Goal: Transaction & Acquisition: Download file/media

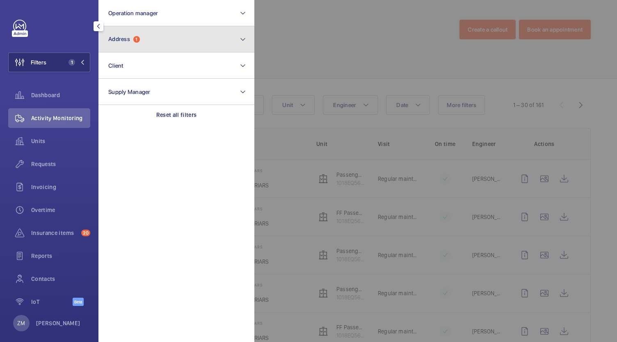
scroll to position [205, 0]
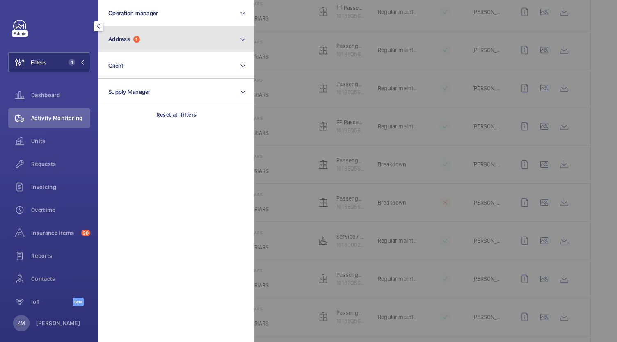
click at [141, 44] on button "Address 1" at bounding box center [176, 39] width 156 height 26
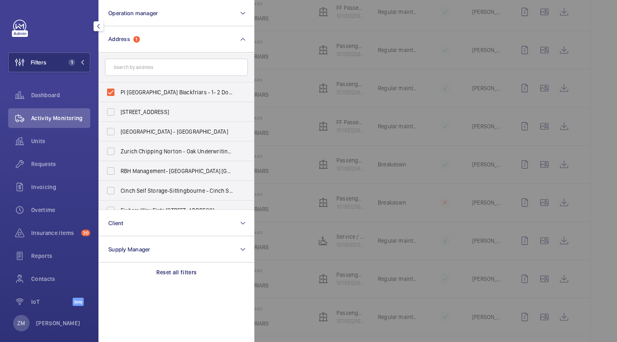
click at [111, 92] on label "PI [GEOGRAPHIC_DATA] Blackfriars - 1- 2 Dorset Rise, BLACKFRIARS EC4Y 8EN" at bounding box center [170, 92] width 143 height 20
click at [111, 92] on input "PI [GEOGRAPHIC_DATA] Blackfriars - 1- 2 Dorset Rise, BLACKFRIARS EC4Y 8EN" at bounding box center [111, 92] width 16 height 16
checkbox input "false"
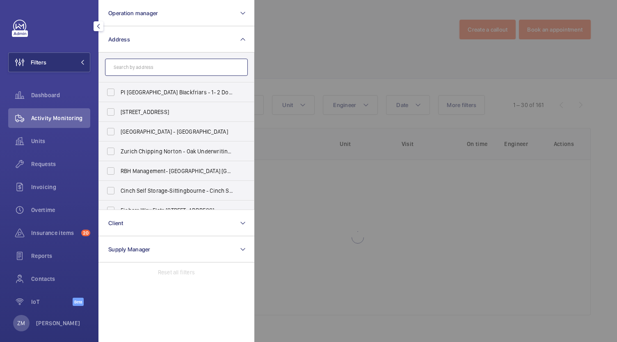
click at [128, 71] on input "text" at bounding box center [176, 67] width 143 height 17
paste input "PI London Blackfriars"
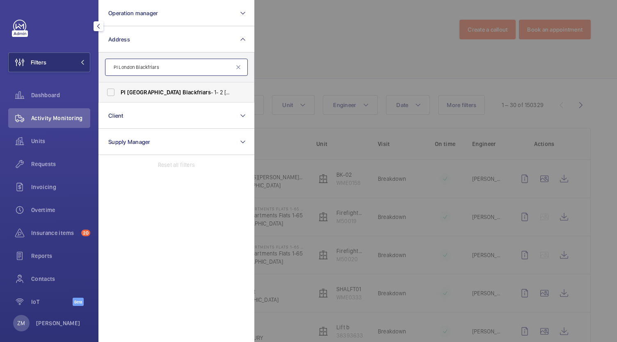
type input "PI London Blackfriars"
click at [113, 90] on label "PI [GEOGRAPHIC_DATA] Blackfriars - 1- 2 Dorset Rise, BLACKFRIARS EC4Y 8EN" at bounding box center [170, 92] width 143 height 20
click at [113, 90] on input "PI [GEOGRAPHIC_DATA] Blackfriars - 1- 2 Dorset Rise, BLACKFRIARS EC4Y 8EN" at bounding box center [111, 92] width 16 height 16
checkbox input "true"
click at [336, 60] on div at bounding box center [562, 171] width 617 height 342
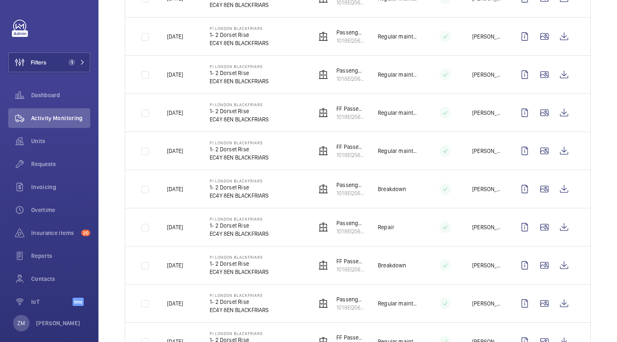
scroll to position [451, 0]
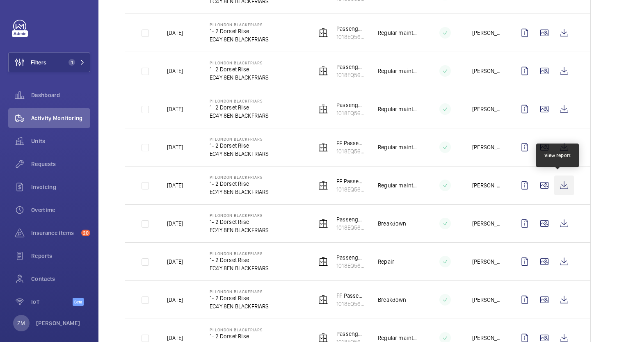
click at [557, 190] on wm-front-icon-button at bounding box center [564, 186] width 20 height 20
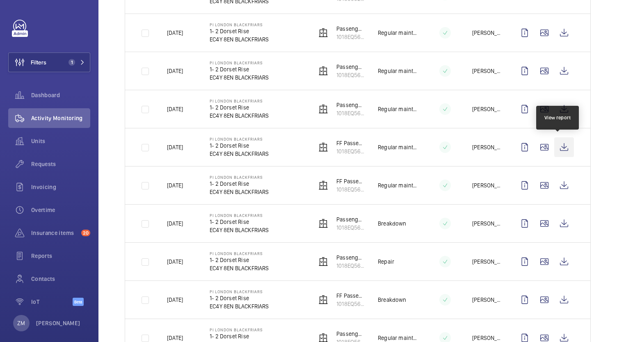
click at [560, 142] on wm-front-icon-button at bounding box center [564, 147] width 20 height 20
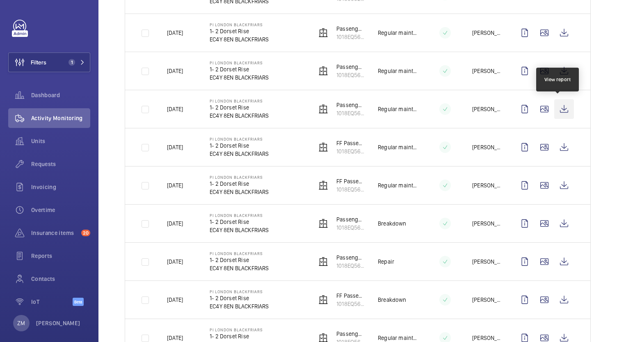
click at [565, 110] on wm-front-icon-button at bounding box center [564, 109] width 20 height 20
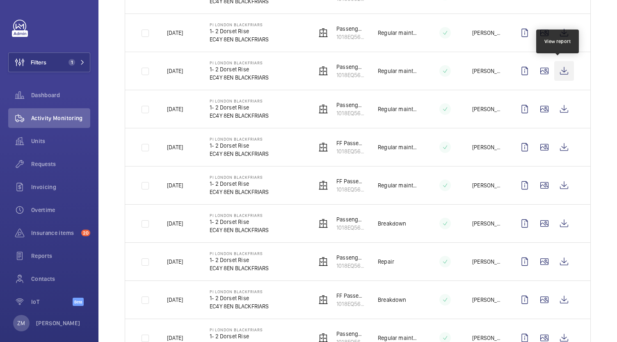
click at [559, 70] on wm-front-icon-button at bounding box center [564, 71] width 20 height 20
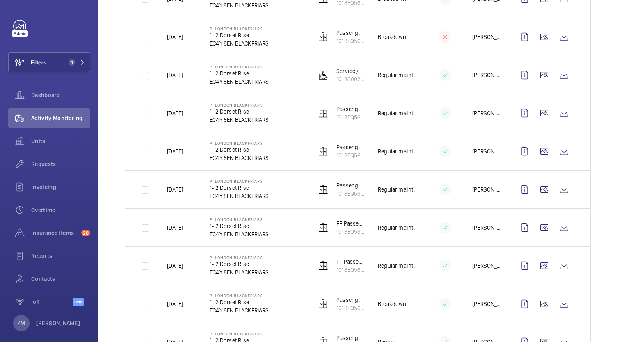
scroll to position [369, 0]
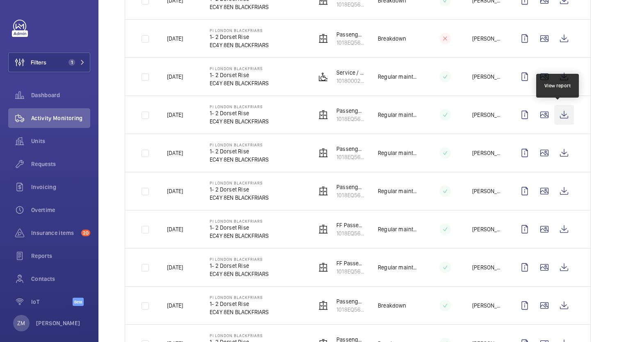
click at [556, 117] on wm-front-icon-button at bounding box center [564, 115] width 20 height 20
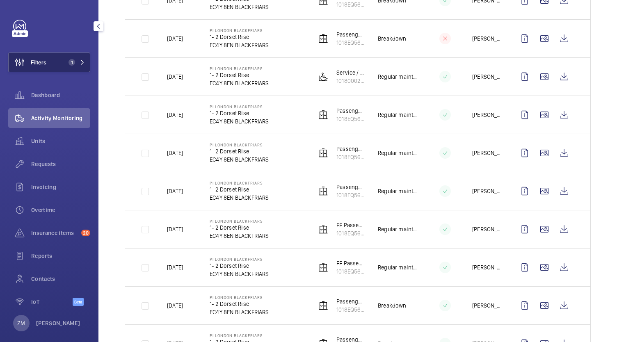
click at [65, 64] on span "1" at bounding box center [70, 62] width 10 height 7
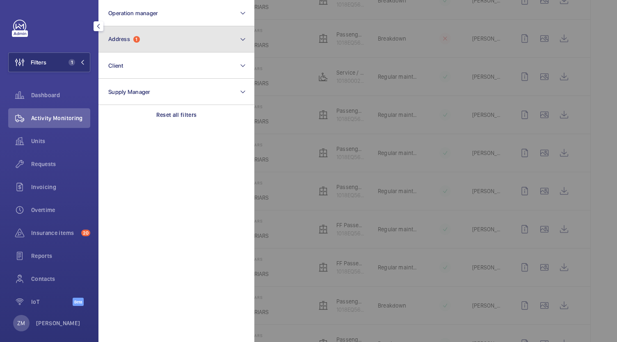
click at [135, 40] on span "1" at bounding box center [136, 39] width 7 height 7
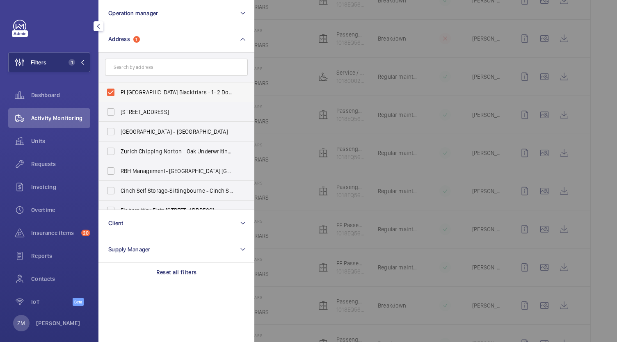
click at [112, 92] on label "PI [GEOGRAPHIC_DATA] Blackfriars - 1- 2 Dorset Rise, BLACKFRIARS EC4Y 8EN" at bounding box center [170, 92] width 143 height 20
click at [112, 92] on input "PI [GEOGRAPHIC_DATA] Blackfriars - 1- 2 Dorset Rise, BLACKFRIARS EC4Y 8EN" at bounding box center [111, 92] width 16 height 16
checkbox input "false"
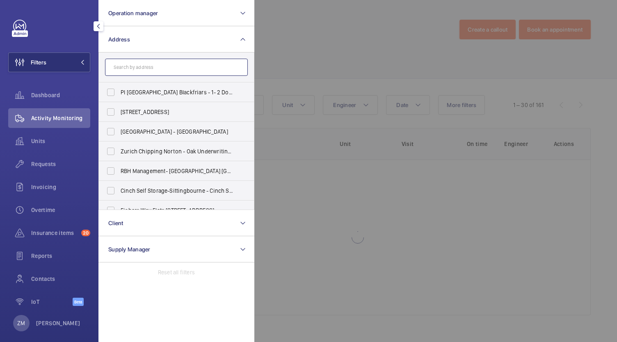
click at [119, 63] on input "text" at bounding box center [176, 67] width 143 height 17
paste input "PI London Brixton"
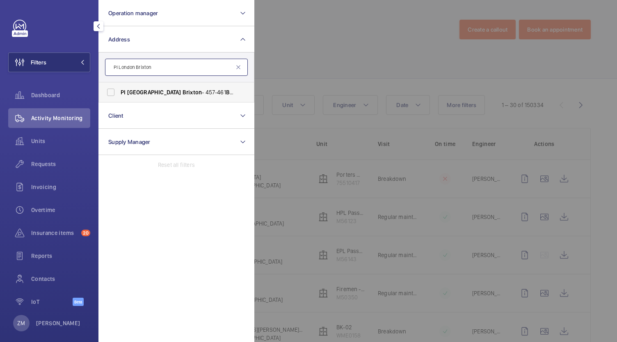
type input "PI London Brixton"
click at [107, 92] on label "PI [GEOGRAPHIC_DATA] Brixton - [STREET_ADDRESS]" at bounding box center [170, 92] width 143 height 20
click at [107, 92] on input "PI [GEOGRAPHIC_DATA] Brixton - [STREET_ADDRESS]" at bounding box center [111, 92] width 16 height 16
checkbox input "true"
click at [343, 49] on div at bounding box center [562, 171] width 617 height 342
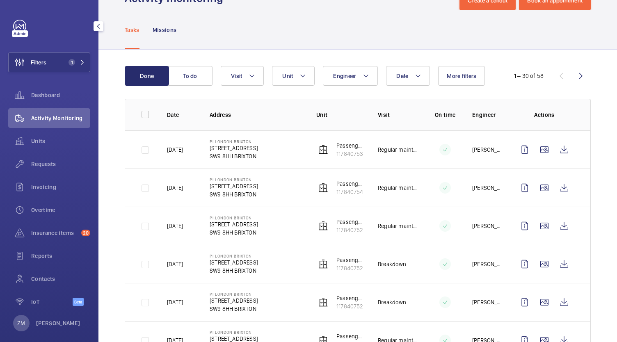
scroll to position [41, 0]
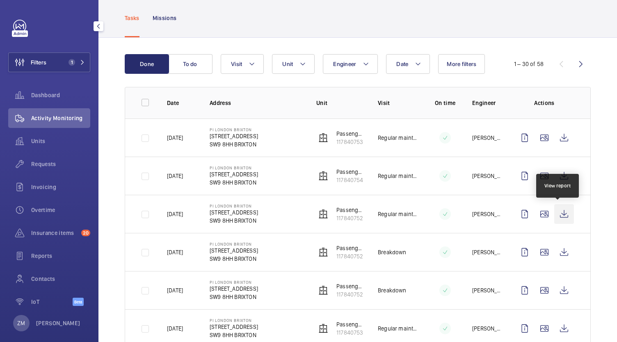
click at [557, 212] on wm-front-icon-button at bounding box center [564, 214] width 20 height 20
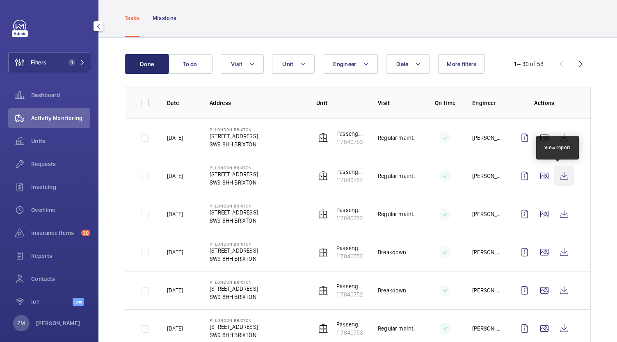
click at [558, 178] on wm-front-icon-button at bounding box center [564, 176] width 20 height 20
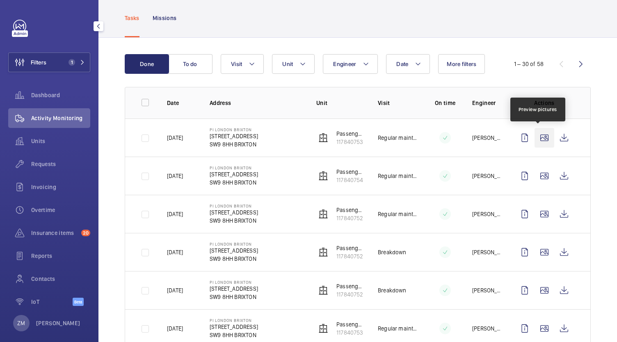
click at [547, 138] on wm-front-icon-button at bounding box center [545, 138] width 20 height 20
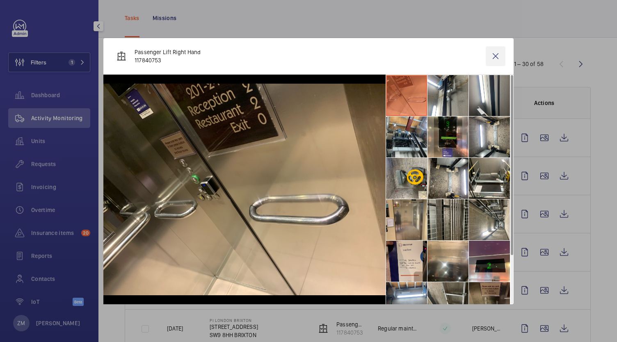
click at [487, 61] on wm-front-icon-button at bounding box center [496, 56] width 20 height 20
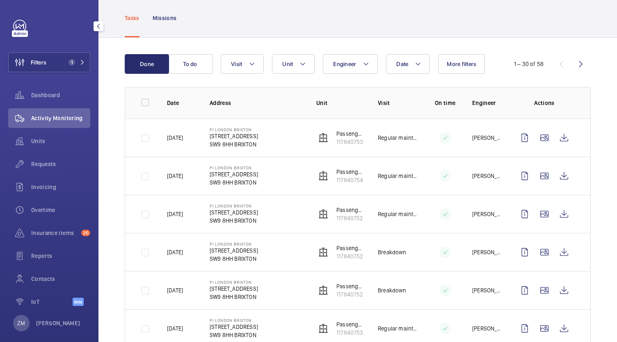
click at [563, 137] on wm-front-icon-button at bounding box center [564, 138] width 20 height 20
click at [65, 60] on span "1" at bounding box center [70, 62] width 10 height 7
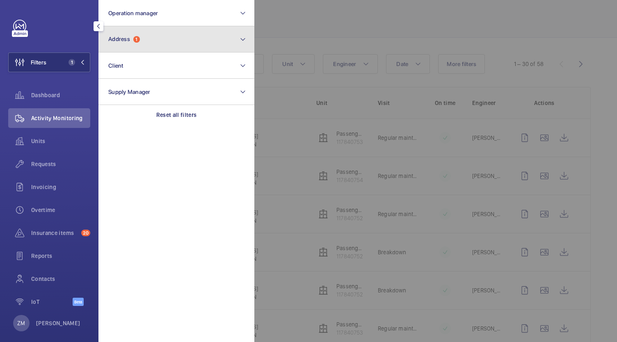
click at [149, 42] on button "Address 1" at bounding box center [176, 39] width 156 height 26
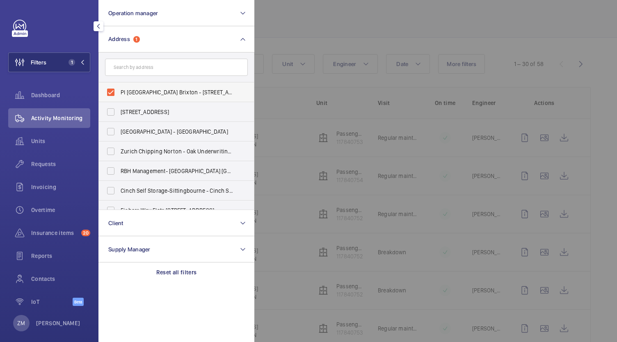
click at [112, 91] on label "PI [GEOGRAPHIC_DATA] Brixton - [STREET_ADDRESS]" at bounding box center [170, 92] width 143 height 20
click at [112, 91] on input "PI [GEOGRAPHIC_DATA] Brixton - [STREET_ADDRESS]" at bounding box center [111, 92] width 16 height 16
checkbox input "false"
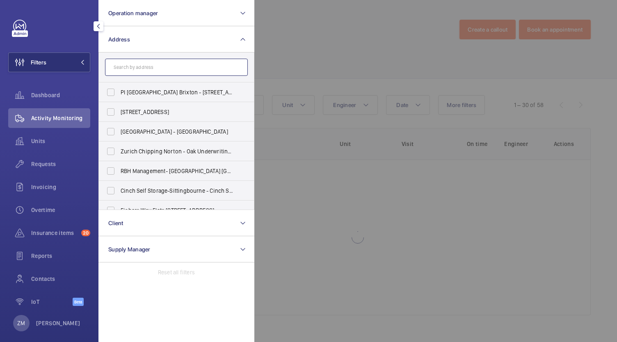
paste input "PI London Canary Wharf"
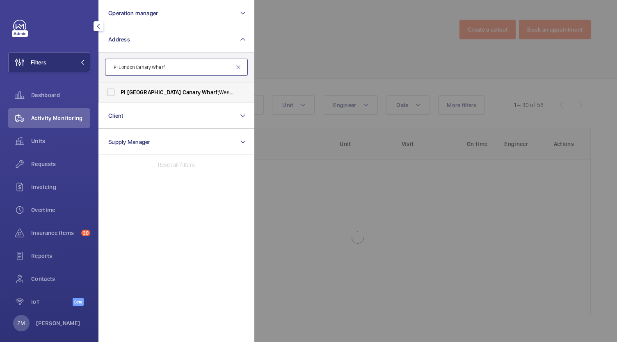
type input "PI London Canary Wharf"
click at [126, 92] on span "PI [GEOGRAPHIC_DATA] ([GEOGRAPHIC_DATA]) - [STREET_ADDRESS]" at bounding box center [177, 92] width 113 height 8
click at [119, 92] on input "PI [GEOGRAPHIC_DATA] ([GEOGRAPHIC_DATA]) - [STREET_ADDRESS]" at bounding box center [111, 92] width 16 height 16
checkbox input "true"
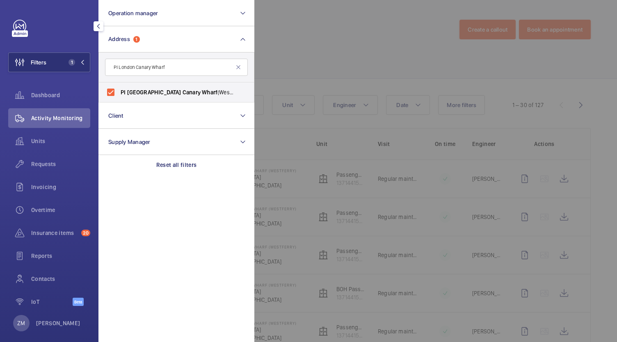
click at [407, 206] on div at bounding box center [562, 171] width 617 height 342
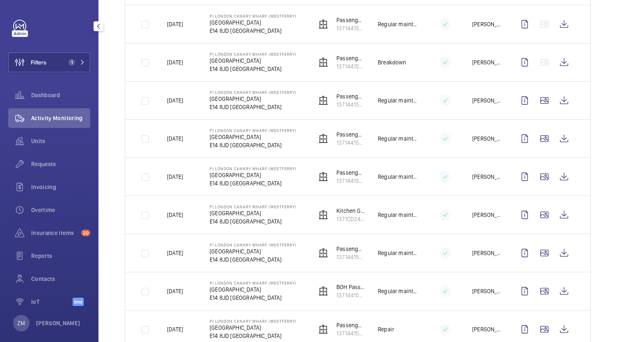
scroll to position [328, 0]
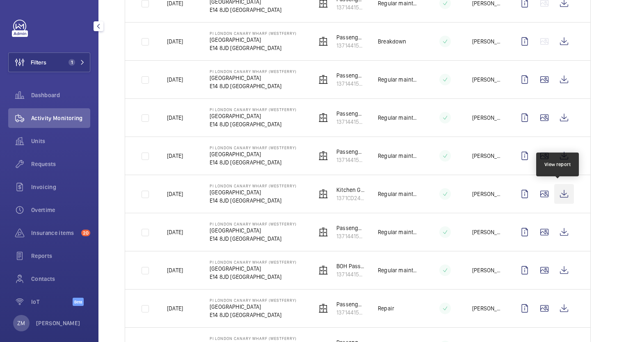
click at [562, 194] on wm-front-icon-button at bounding box center [564, 194] width 20 height 20
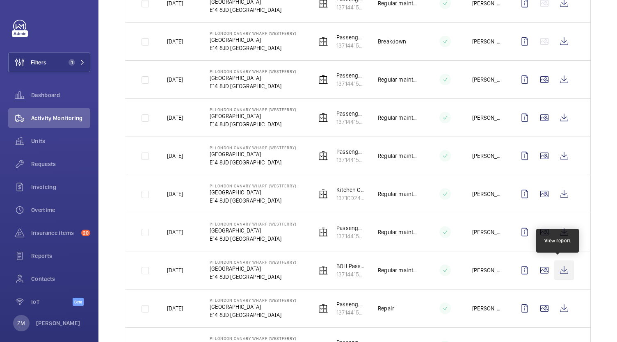
click at [558, 270] on wm-front-icon-button at bounding box center [564, 271] width 20 height 20
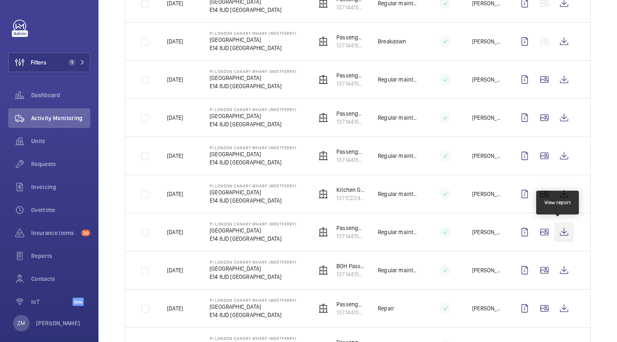
click at [558, 233] on wm-front-icon-button at bounding box center [564, 232] width 20 height 20
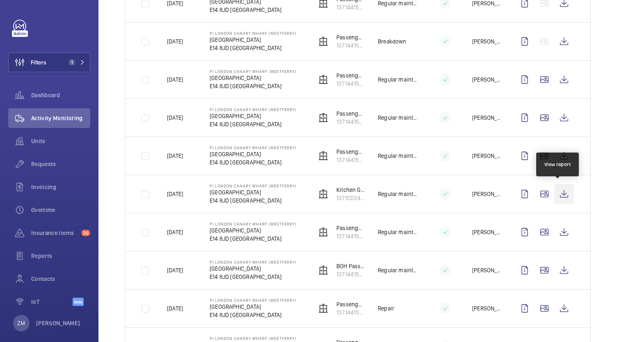
click at [557, 197] on wm-front-icon-button at bounding box center [564, 194] width 20 height 20
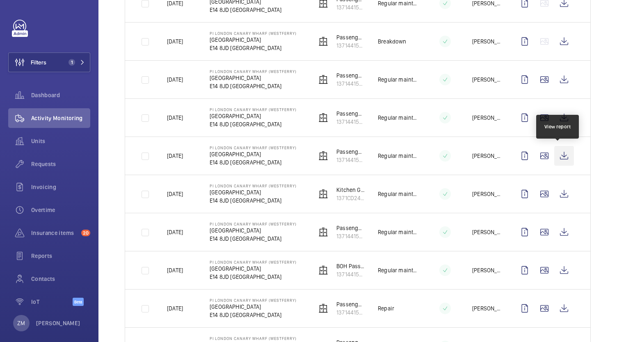
click at [554, 158] on wm-front-icon-button at bounding box center [564, 156] width 20 height 20
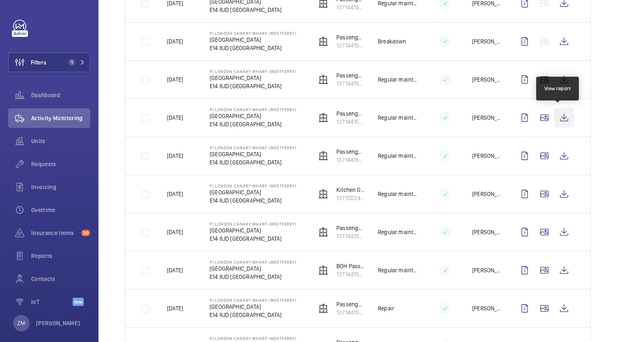
click at [556, 120] on wm-front-icon-button at bounding box center [564, 118] width 20 height 20
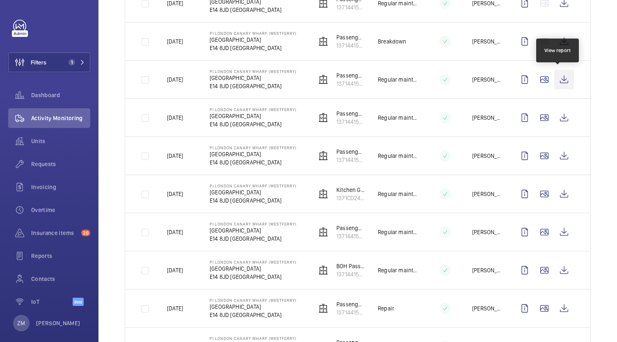
click at [557, 78] on wm-front-icon-button at bounding box center [564, 80] width 20 height 20
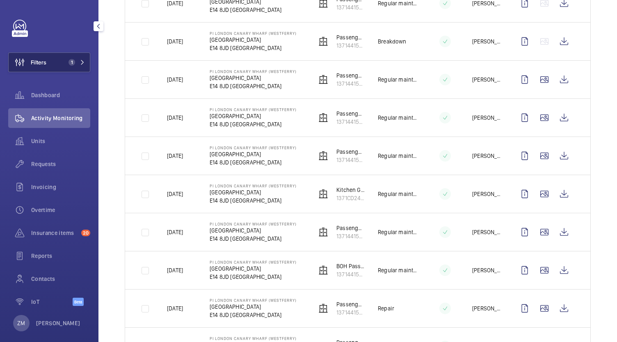
click at [59, 57] on button "Filters 1" at bounding box center [49, 63] width 82 height 20
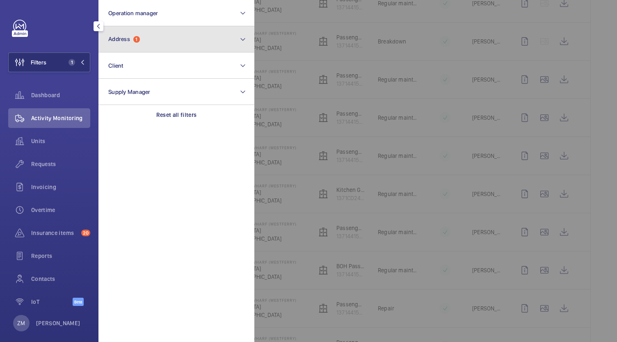
click at [127, 40] on span "Address" at bounding box center [119, 39] width 22 height 7
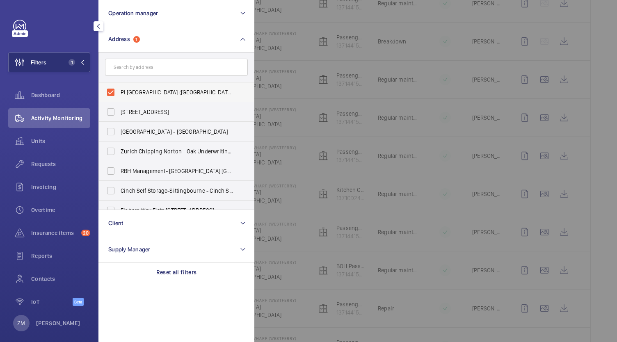
click at [110, 93] on label "PI [GEOGRAPHIC_DATA] ([GEOGRAPHIC_DATA]) - [STREET_ADDRESS]" at bounding box center [170, 92] width 143 height 20
click at [110, 93] on input "PI [GEOGRAPHIC_DATA] ([GEOGRAPHIC_DATA]) - [STREET_ADDRESS]" at bounding box center [111, 92] width 16 height 16
checkbox input "false"
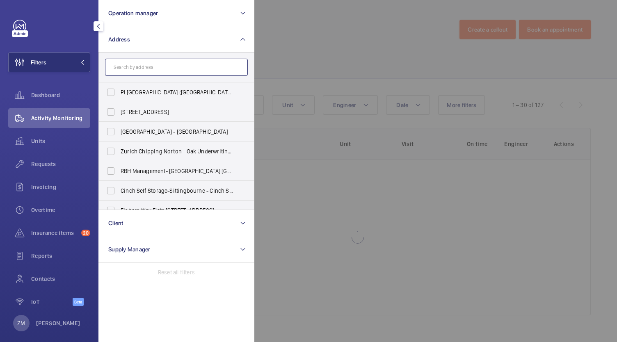
click at [127, 67] on input "text" at bounding box center [176, 67] width 143 height 17
paste input "PI [GEOGRAPHIC_DATA] Chiswick"
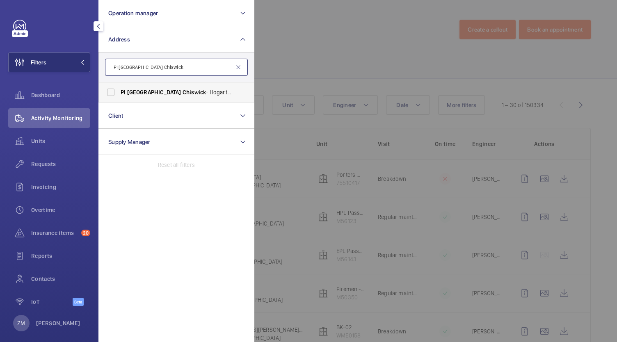
type input "PI [GEOGRAPHIC_DATA] Chiswick"
click at [112, 90] on label "PI [GEOGRAPHIC_DATA] Chiswick - [STREET_ADDRESS]" at bounding box center [170, 92] width 143 height 20
click at [112, 90] on input "PI [GEOGRAPHIC_DATA] Chiswick - [STREET_ADDRESS]" at bounding box center [111, 92] width 16 height 16
checkbox input "true"
click at [361, 92] on div at bounding box center [562, 171] width 617 height 342
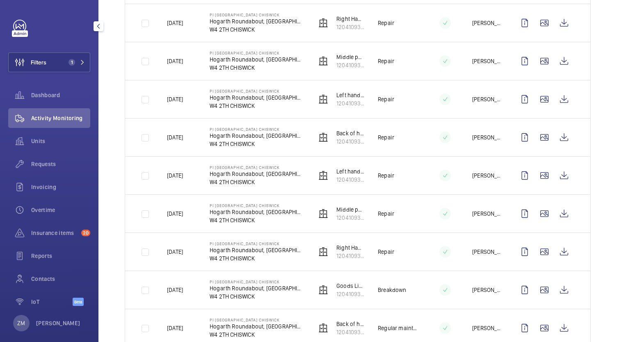
scroll to position [451, 0]
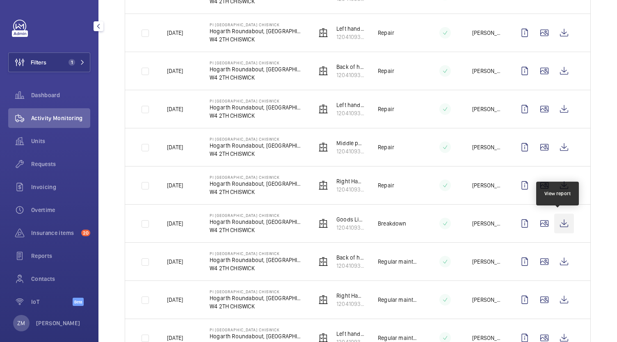
click at [560, 224] on wm-front-icon-button at bounding box center [564, 224] width 20 height 20
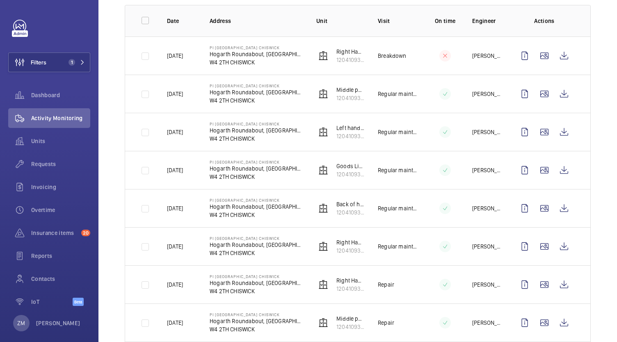
scroll to position [82, 0]
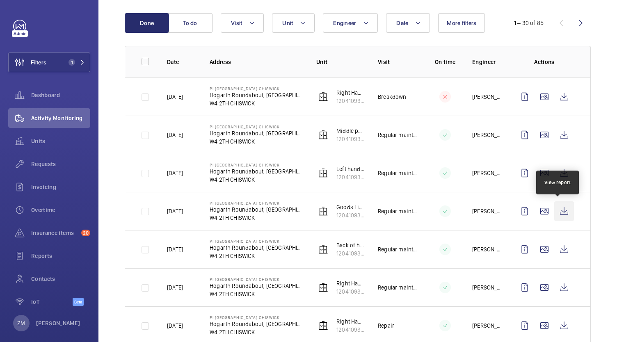
click at [560, 214] on wm-front-icon-button at bounding box center [564, 211] width 20 height 20
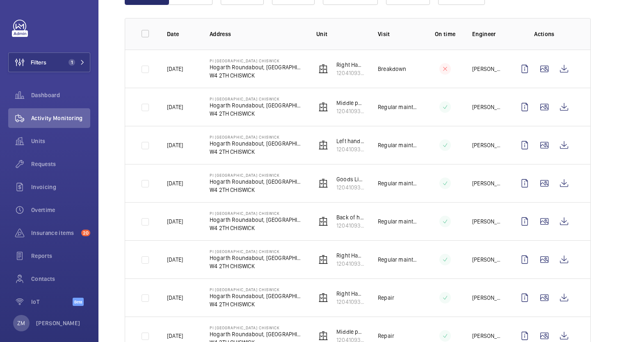
scroll to position [123, 0]
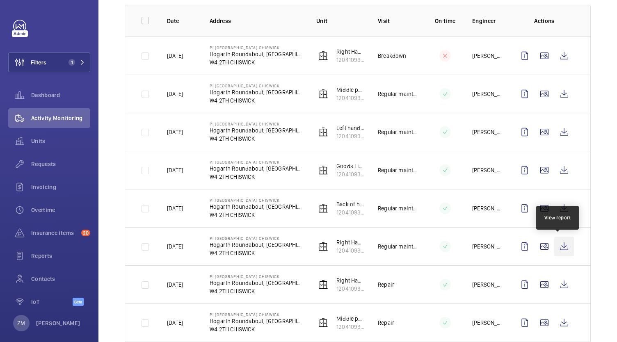
click at [554, 244] on wm-front-icon-button at bounding box center [564, 247] width 20 height 20
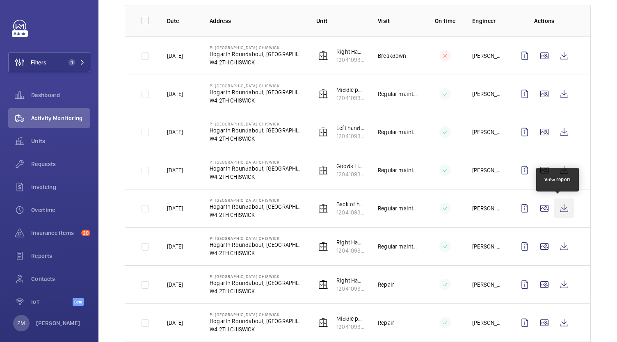
click at [561, 210] on wm-front-icon-button at bounding box center [564, 209] width 20 height 20
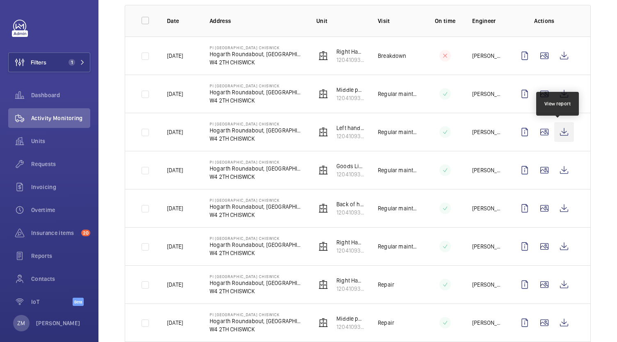
click at [557, 135] on wm-front-icon-button at bounding box center [564, 132] width 20 height 20
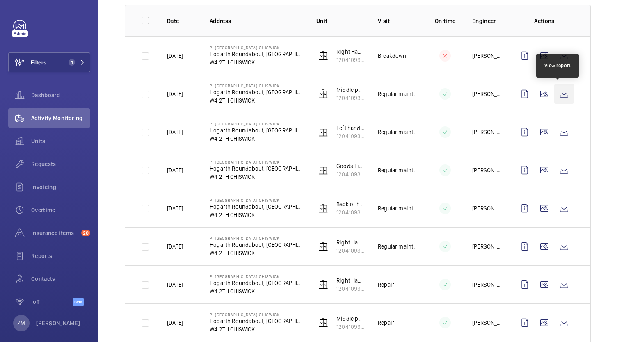
click at [558, 95] on wm-front-icon-button at bounding box center [564, 94] width 20 height 20
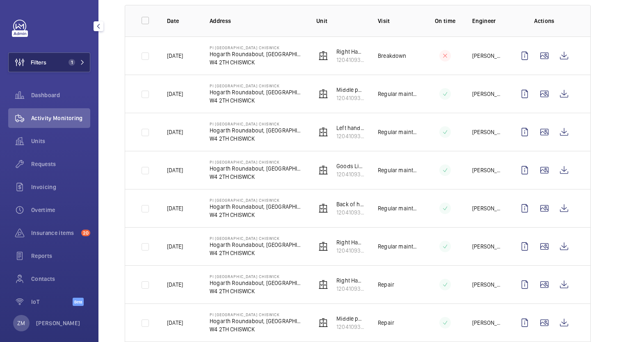
click at [64, 66] on button "Filters 1" at bounding box center [49, 63] width 82 height 20
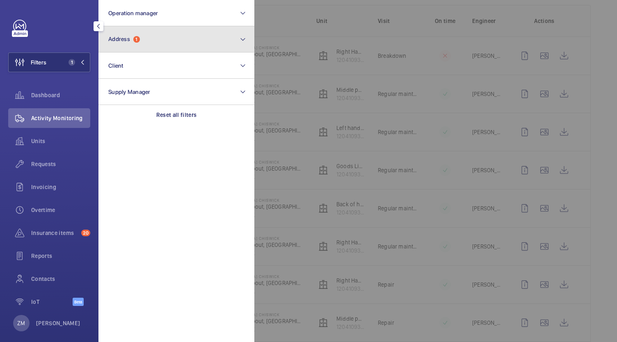
click at [130, 42] on span "Address 1" at bounding box center [124, 39] width 32 height 7
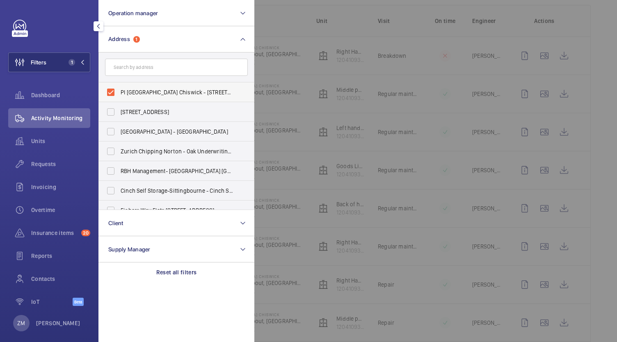
click at [110, 94] on label "PI [GEOGRAPHIC_DATA] Chiswick - [STREET_ADDRESS]" at bounding box center [170, 92] width 143 height 20
click at [110, 94] on input "PI [GEOGRAPHIC_DATA] Chiswick - [STREET_ADDRESS]" at bounding box center [111, 92] width 16 height 16
checkbox input "false"
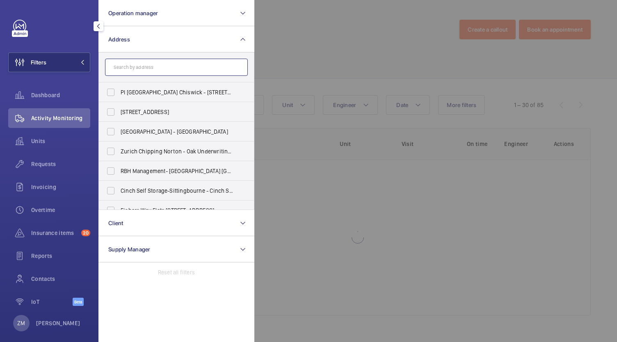
click at [126, 67] on input "text" at bounding box center [176, 67] width 143 height 17
paste input "PI [GEOGRAPHIC_DATA] ([GEOGRAPHIC_DATA])"
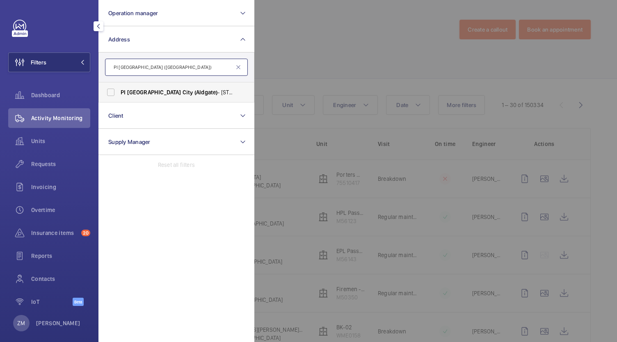
type input "PI [GEOGRAPHIC_DATA] ([GEOGRAPHIC_DATA])"
click at [109, 95] on label "PI [GEOGRAPHIC_DATA] ([GEOGRAPHIC_DATA]) - [STREET_ADDRESS]" at bounding box center [170, 92] width 143 height 20
click at [109, 95] on input "PI [GEOGRAPHIC_DATA] ([GEOGRAPHIC_DATA]) - [STREET_ADDRESS]" at bounding box center [111, 92] width 16 height 16
checkbox input "true"
click at [426, 174] on div at bounding box center [562, 171] width 617 height 342
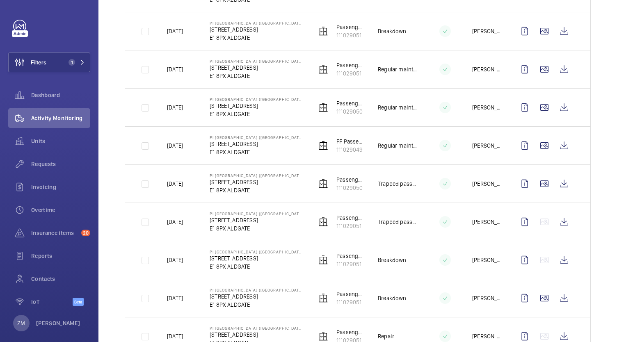
scroll to position [123, 0]
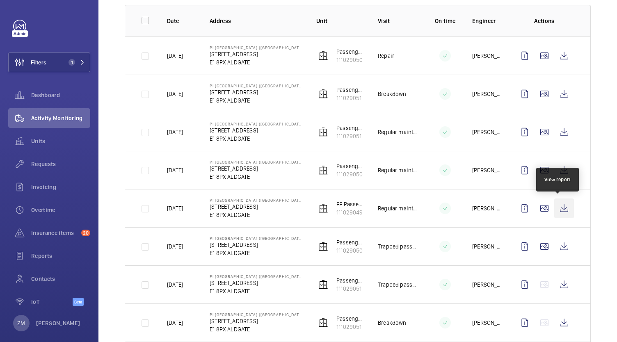
click at [559, 206] on wm-front-icon-button at bounding box center [564, 209] width 20 height 20
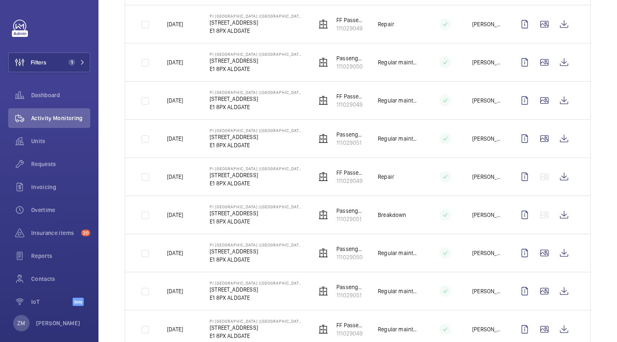
scroll to position [533, 0]
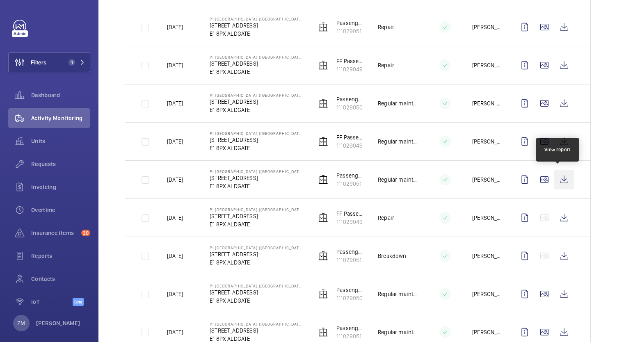
click at [556, 180] on wm-front-icon-button at bounding box center [564, 180] width 20 height 20
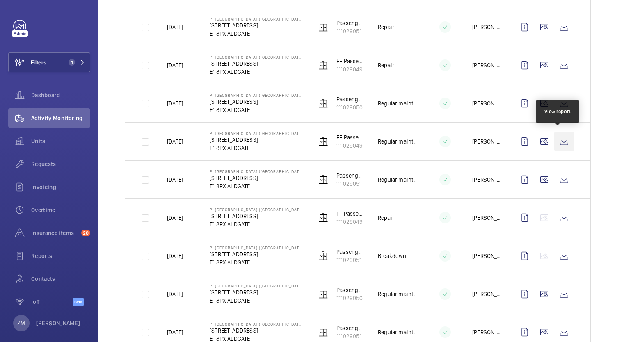
click at [557, 137] on wm-front-icon-button at bounding box center [564, 142] width 20 height 20
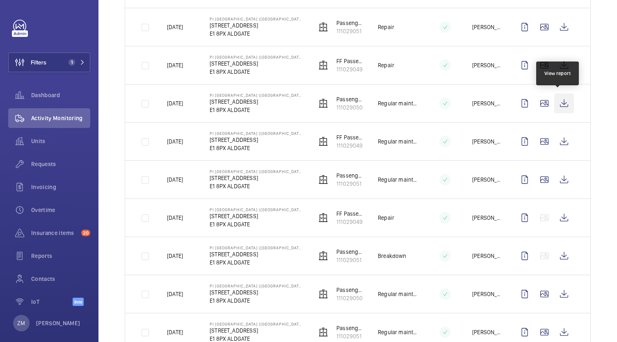
click at [557, 102] on wm-front-icon-button at bounding box center [564, 104] width 20 height 20
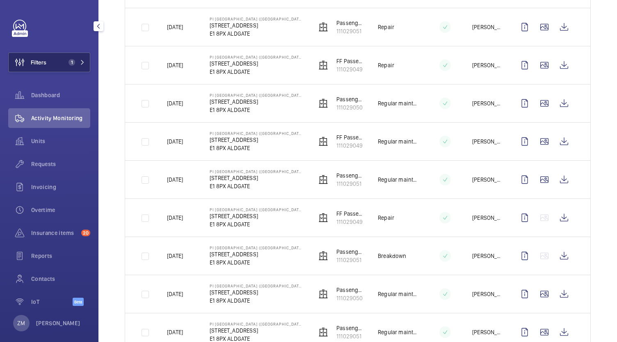
click at [35, 59] on span "Filters" at bounding box center [39, 62] width 16 height 8
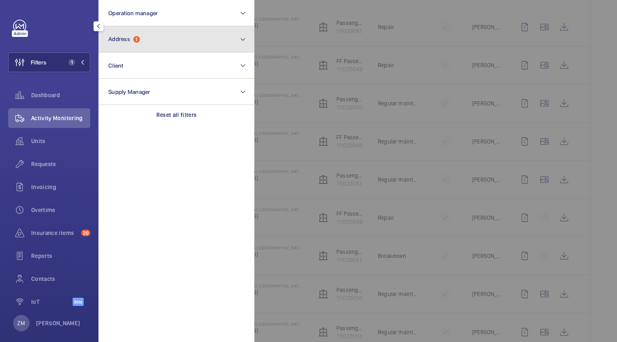
click at [144, 45] on button "Address 1" at bounding box center [176, 39] width 156 height 26
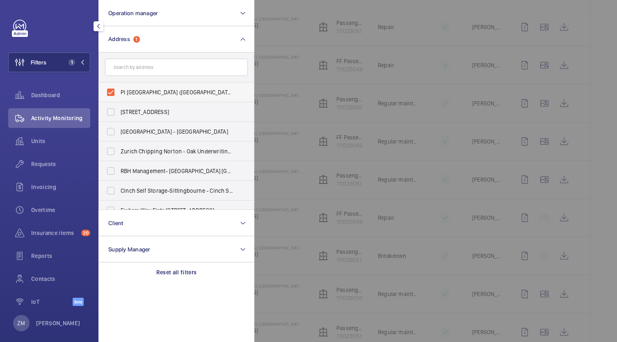
click at [110, 92] on label "PI [GEOGRAPHIC_DATA] ([GEOGRAPHIC_DATA]) - [STREET_ADDRESS]" at bounding box center [170, 92] width 143 height 20
click at [110, 92] on input "PI [GEOGRAPHIC_DATA] ([GEOGRAPHIC_DATA]) - [STREET_ADDRESS]" at bounding box center [111, 92] width 16 height 16
checkbox input "false"
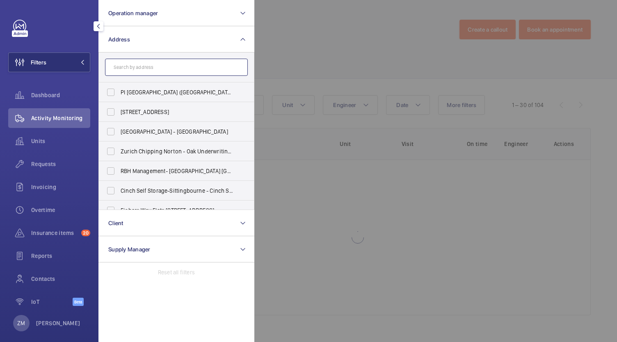
click at [123, 67] on input "text" at bounding box center [176, 67] width 143 height 17
paste input "PI [GEOGRAPHIC_DATA] ([GEOGRAPHIC_DATA])"
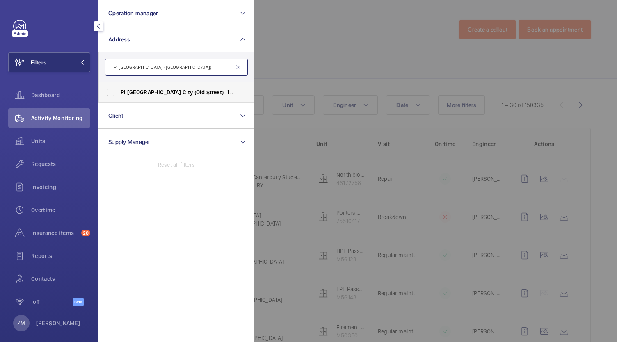
type input "PI [GEOGRAPHIC_DATA] ([GEOGRAPHIC_DATA])"
click at [110, 93] on label "PI [GEOGRAPHIC_DATA] ([GEOGRAPHIC_DATA]) - [STREET_ADDRESS]" at bounding box center [170, 92] width 143 height 20
click at [110, 93] on input "PI [GEOGRAPHIC_DATA] ([GEOGRAPHIC_DATA]) - [STREET_ADDRESS]" at bounding box center [111, 92] width 16 height 16
checkbox input "true"
click at [354, 147] on div at bounding box center [562, 171] width 617 height 342
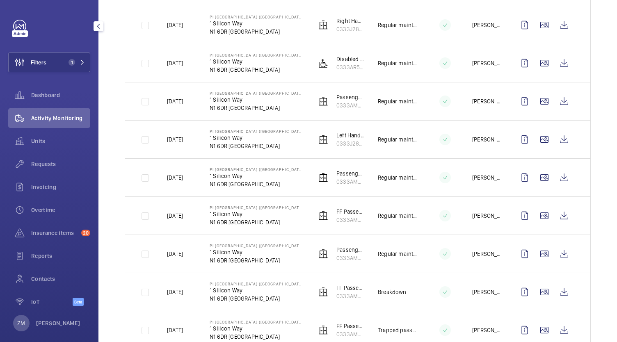
scroll to position [410, 0]
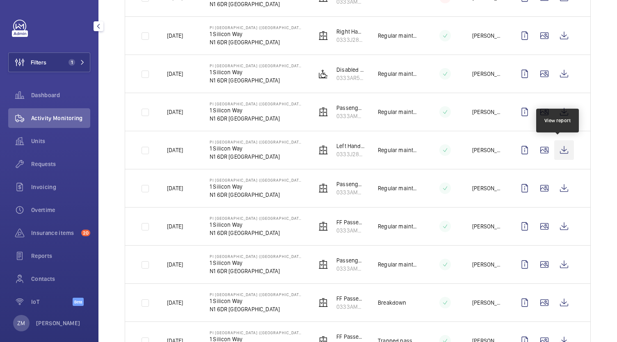
click at [559, 148] on wm-front-icon-button at bounding box center [564, 150] width 20 height 20
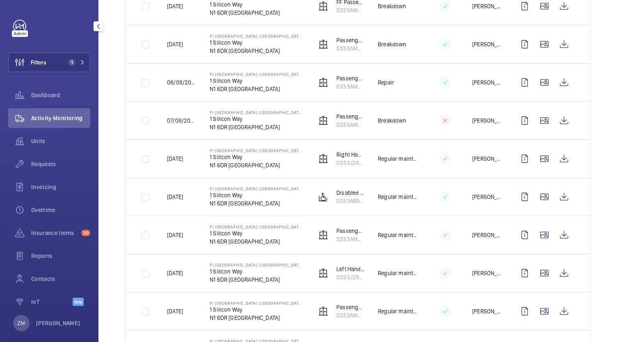
scroll to position [369, 0]
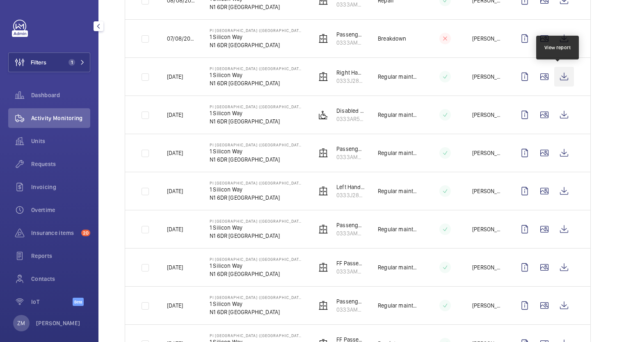
click at [561, 79] on wm-front-icon-button at bounding box center [564, 77] width 20 height 20
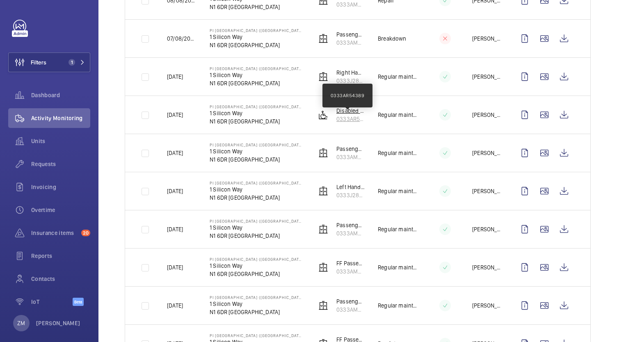
click at [354, 116] on p "0333AR54389" at bounding box center [350, 119] width 28 height 8
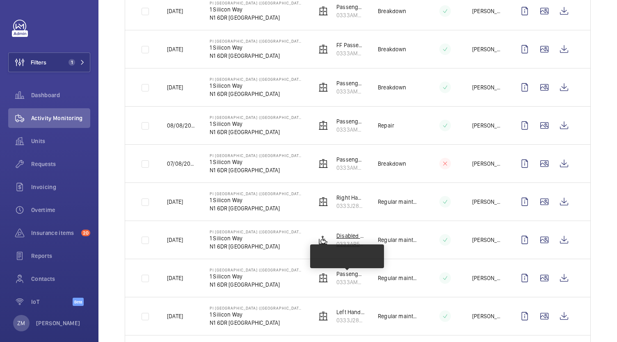
scroll to position [246, 0]
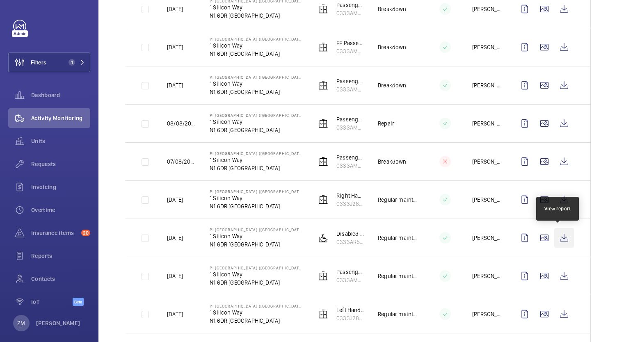
click at [565, 235] on wm-front-icon-button at bounding box center [564, 238] width 20 height 20
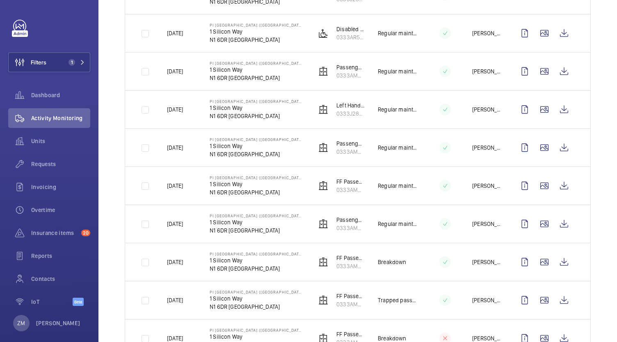
scroll to position [451, 0]
click at [557, 219] on wm-front-icon-button at bounding box center [564, 224] width 20 height 20
click at [556, 185] on wm-front-icon-button at bounding box center [564, 186] width 20 height 20
click at [558, 146] on wm-front-icon-button at bounding box center [564, 147] width 20 height 20
click at [547, 73] on wm-front-icon-button at bounding box center [545, 71] width 20 height 20
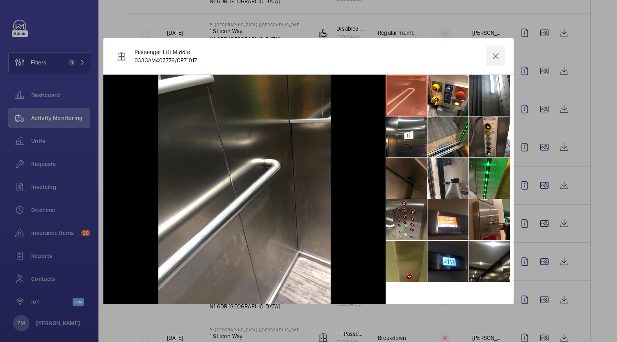
click at [497, 60] on wm-front-icon-button at bounding box center [496, 56] width 20 height 20
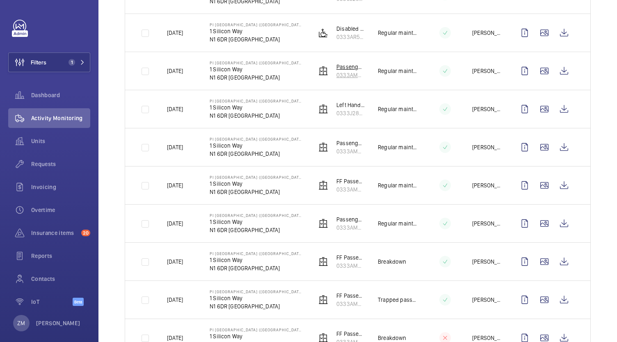
click at [561, 70] on wm-front-icon-button at bounding box center [564, 71] width 20 height 20
click at [61, 54] on button "Filters 1" at bounding box center [49, 63] width 82 height 20
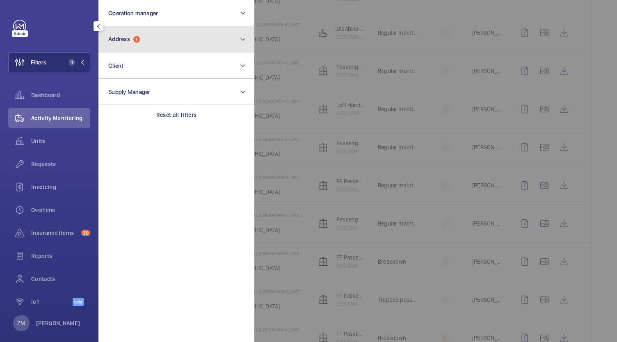
click at [158, 40] on button "Address 1" at bounding box center [176, 39] width 156 height 26
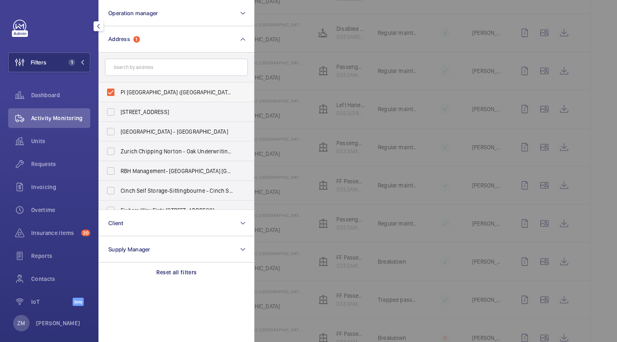
click at [113, 89] on label "PI [GEOGRAPHIC_DATA] ([GEOGRAPHIC_DATA]) - [STREET_ADDRESS]" at bounding box center [170, 92] width 143 height 20
click at [113, 89] on input "PI [GEOGRAPHIC_DATA] ([GEOGRAPHIC_DATA]) - [STREET_ADDRESS]" at bounding box center [111, 92] width 16 height 16
checkbox input "false"
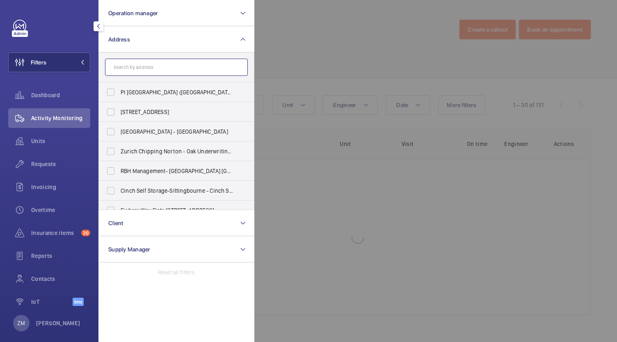
click at [127, 71] on input "text" at bounding box center [176, 67] width 143 height 17
paste input "PI [GEOGRAPHIC_DATA] ([GEOGRAPHIC_DATA])"
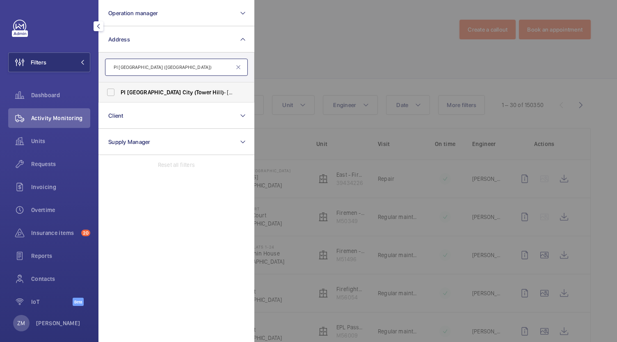
type input "PI [GEOGRAPHIC_DATA] ([GEOGRAPHIC_DATA])"
click at [110, 90] on label "PI [GEOGRAPHIC_DATA] ([GEOGRAPHIC_DATA]) - [STREET_ADDRESS]" at bounding box center [170, 92] width 143 height 20
click at [110, 90] on input "PI [GEOGRAPHIC_DATA] ([GEOGRAPHIC_DATA]) - [STREET_ADDRESS]" at bounding box center [111, 92] width 16 height 16
checkbox input "true"
click at [424, 127] on div at bounding box center [562, 171] width 617 height 342
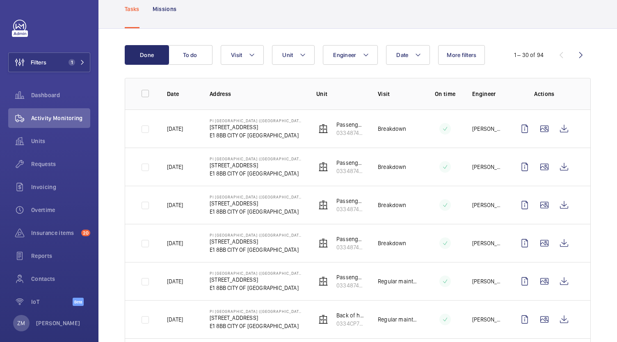
scroll to position [205, 0]
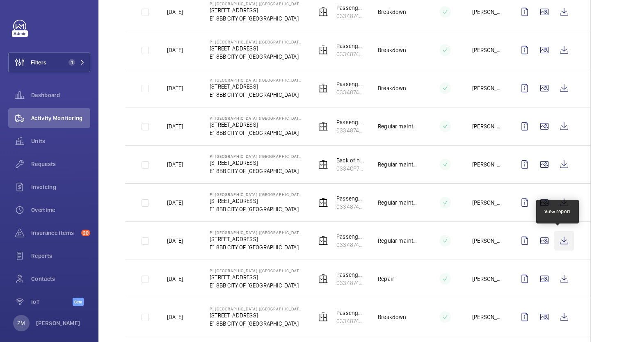
click at [554, 240] on wm-front-icon-button at bounding box center [564, 241] width 20 height 20
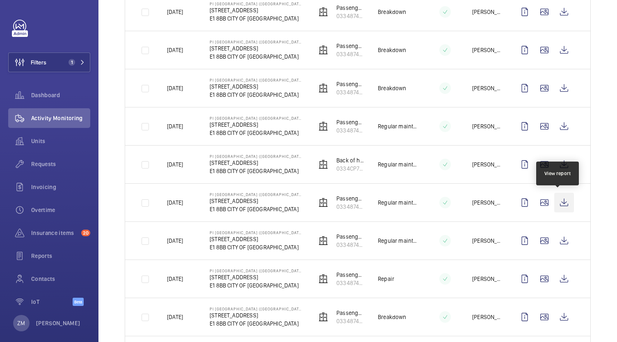
click at [557, 201] on wm-front-icon-button at bounding box center [564, 203] width 20 height 20
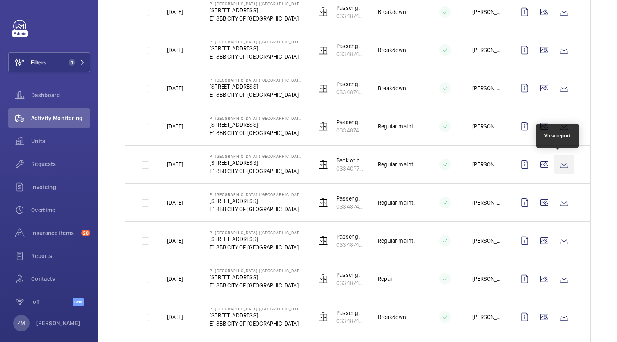
click at [563, 166] on wm-front-icon-button at bounding box center [564, 165] width 20 height 20
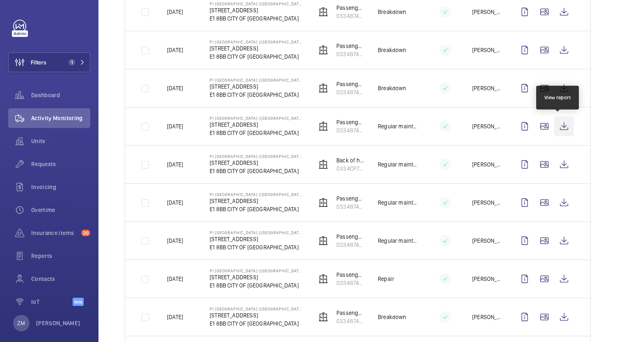
click at [559, 131] on wm-front-icon-button at bounding box center [564, 127] width 20 height 20
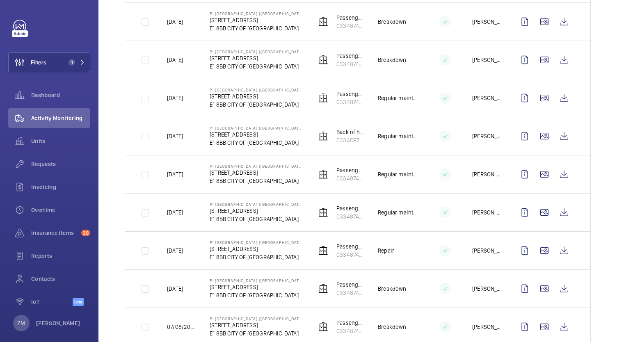
scroll to position [246, 0]
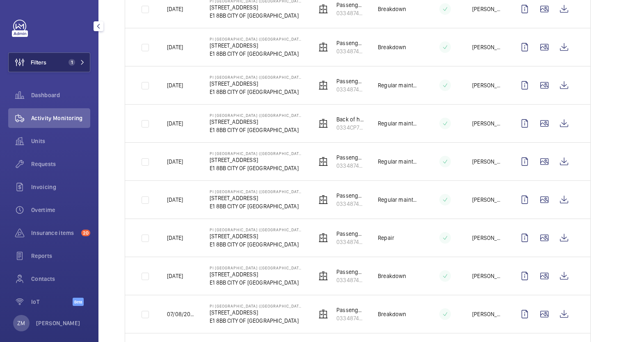
click at [73, 58] on button "Filters 1" at bounding box center [49, 63] width 82 height 20
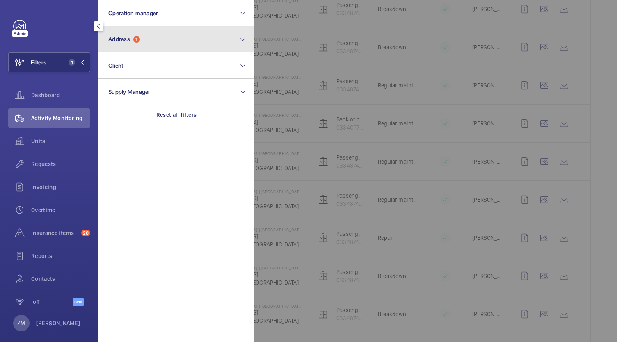
click at [134, 41] on span "Address 1" at bounding box center [124, 39] width 32 height 7
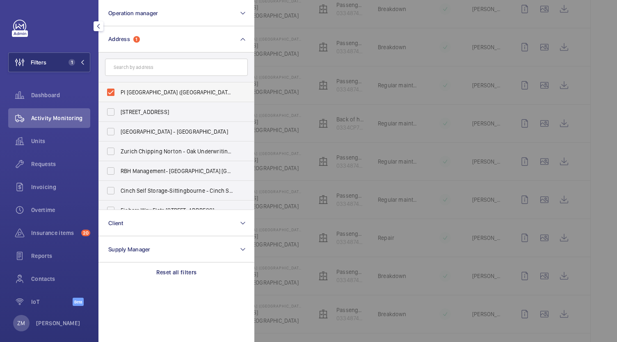
click at [113, 96] on label "PI [GEOGRAPHIC_DATA] ([GEOGRAPHIC_DATA]) - [STREET_ADDRESS]" at bounding box center [170, 92] width 143 height 20
click at [113, 96] on input "PI [GEOGRAPHIC_DATA] ([GEOGRAPHIC_DATA]) - [STREET_ADDRESS]" at bounding box center [111, 92] width 16 height 16
checkbox input "false"
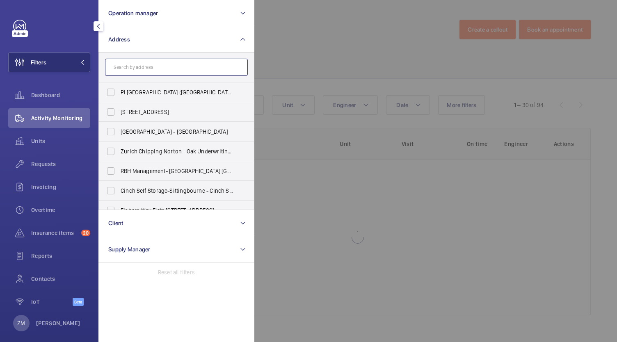
click at [144, 68] on input "text" at bounding box center [176, 67] width 143 height 17
paste input "PI London Clapham"
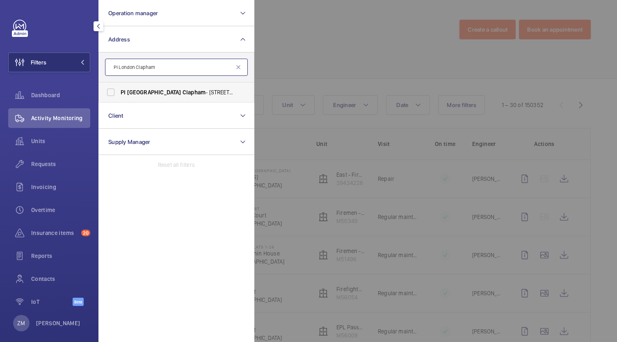
type input "PI London Clapham"
click at [117, 89] on label "PI [GEOGRAPHIC_DATA] Clapham - [STREET_ADDRESS]" at bounding box center [170, 92] width 143 height 20
click at [117, 89] on input "PI [GEOGRAPHIC_DATA] Clapham - [STREET_ADDRESS]" at bounding box center [111, 92] width 16 height 16
checkbox input "true"
click at [424, 55] on div at bounding box center [562, 171] width 617 height 342
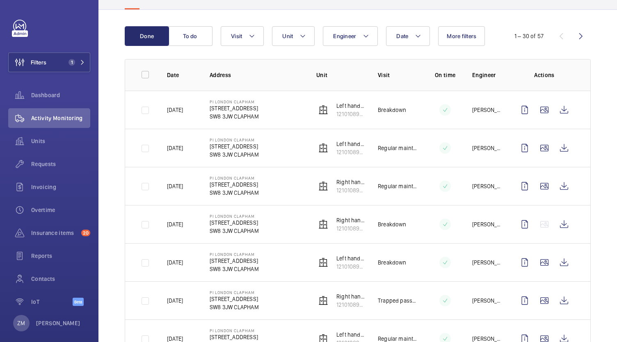
scroll to position [82, 0]
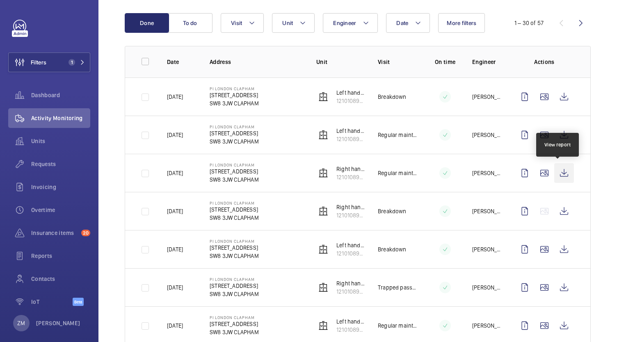
click at [556, 171] on wm-front-icon-button at bounding box center [564, 173] width 20 height 20
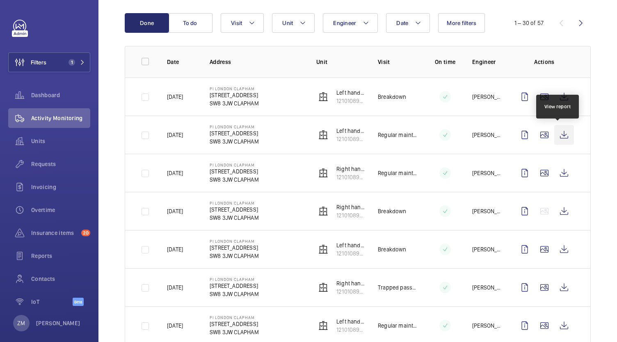
click at [562, 134] on wm-front-icon-button at bounding box center [564, 135] width 20 height 20
